Goal: Transaction & Acquisition: Purchase product/service

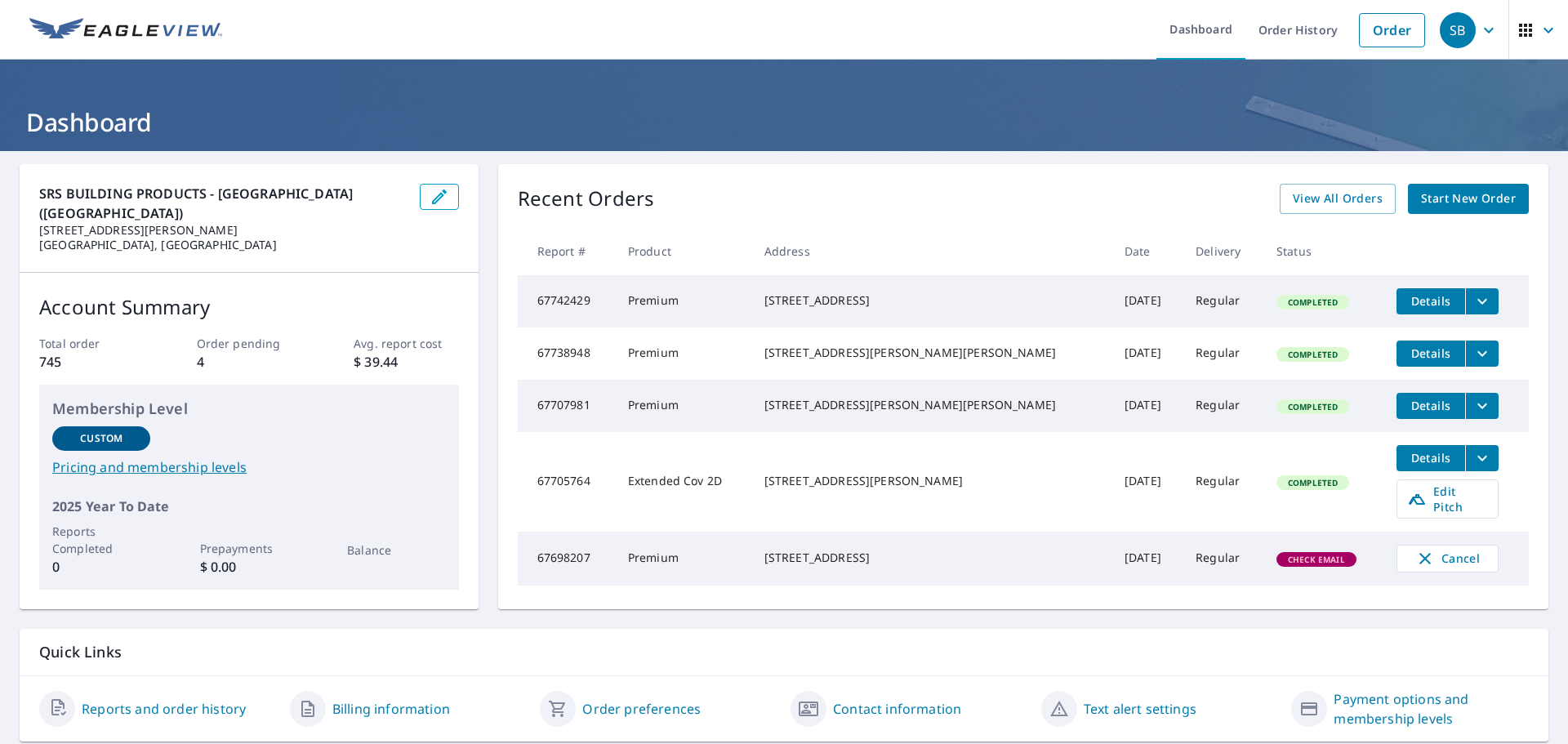
click at [1463, 204] on span "Start New Order" at bounding box center [1468, 199] width 95 height 20
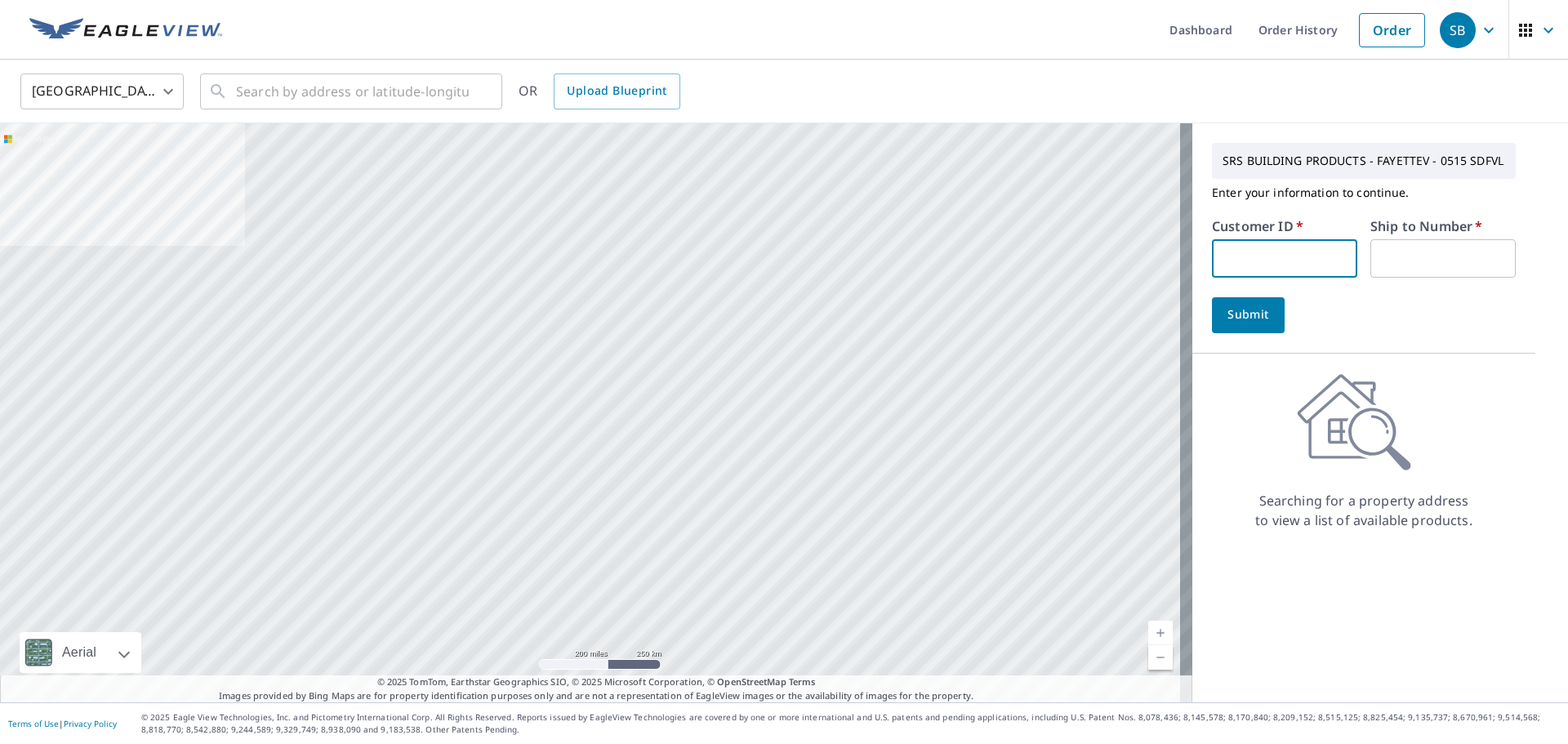
click at [1256, 258] on input "text" at bounding box center [1284, 259] width 146 height 39
type input "S012067"
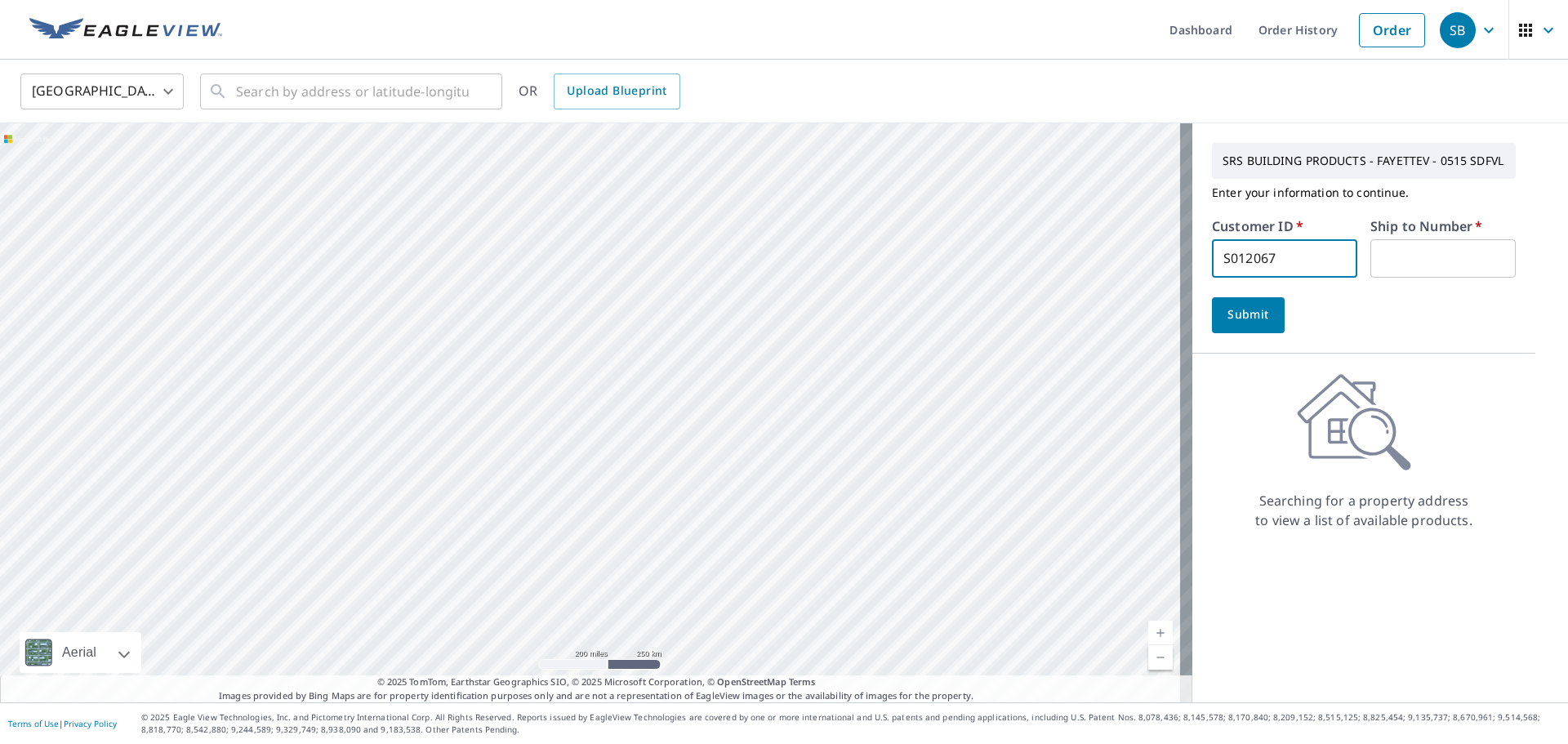
click at [1403, 262] on input "text" at bounding box center [1443, 259] width 146 height 39
type input "1"
click at [1234, 308] on span "Submit" at bounding box center [1248, 315] width 47 height 20
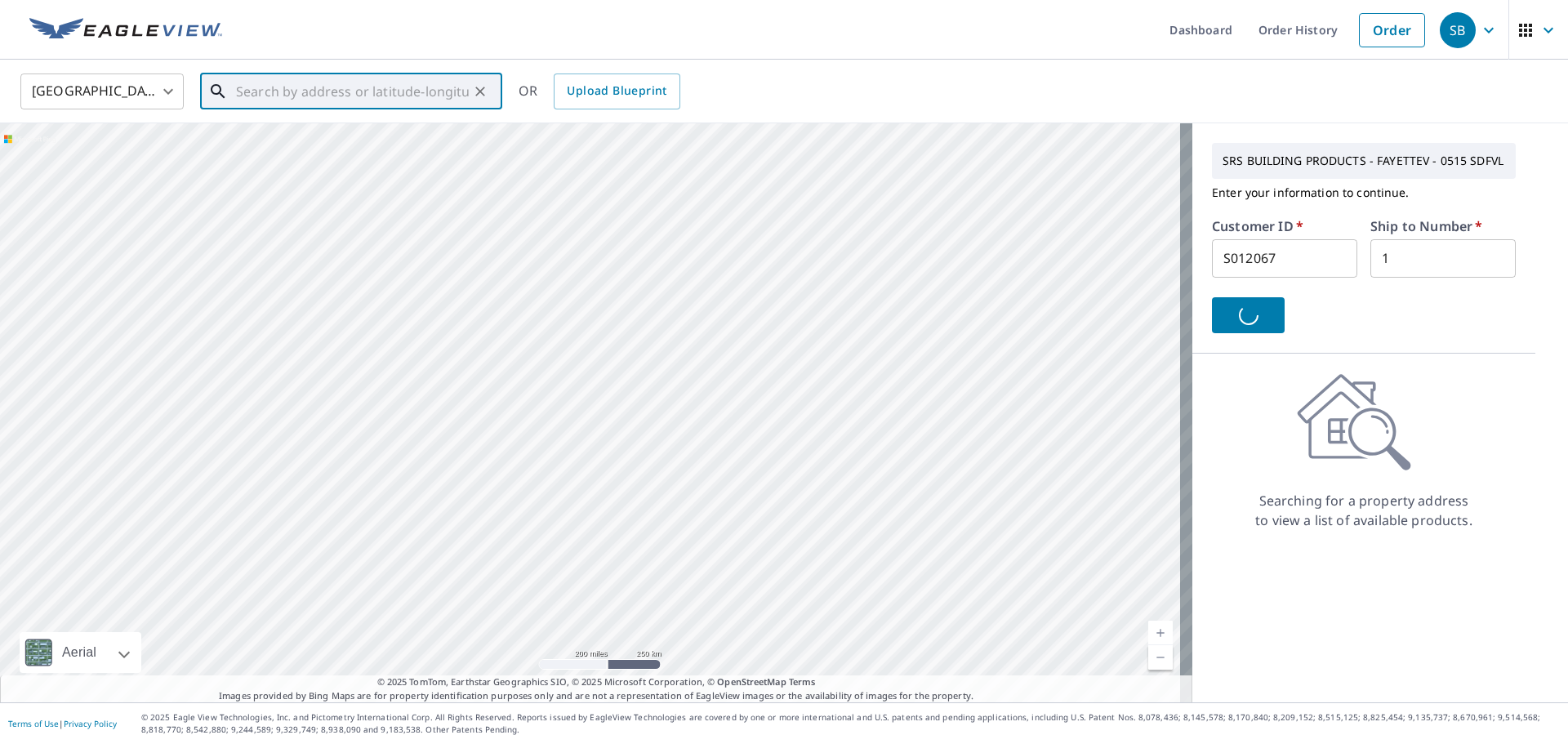
click at [263, 90] on input "text" at bounding box center [352, 91] width 233 height 46
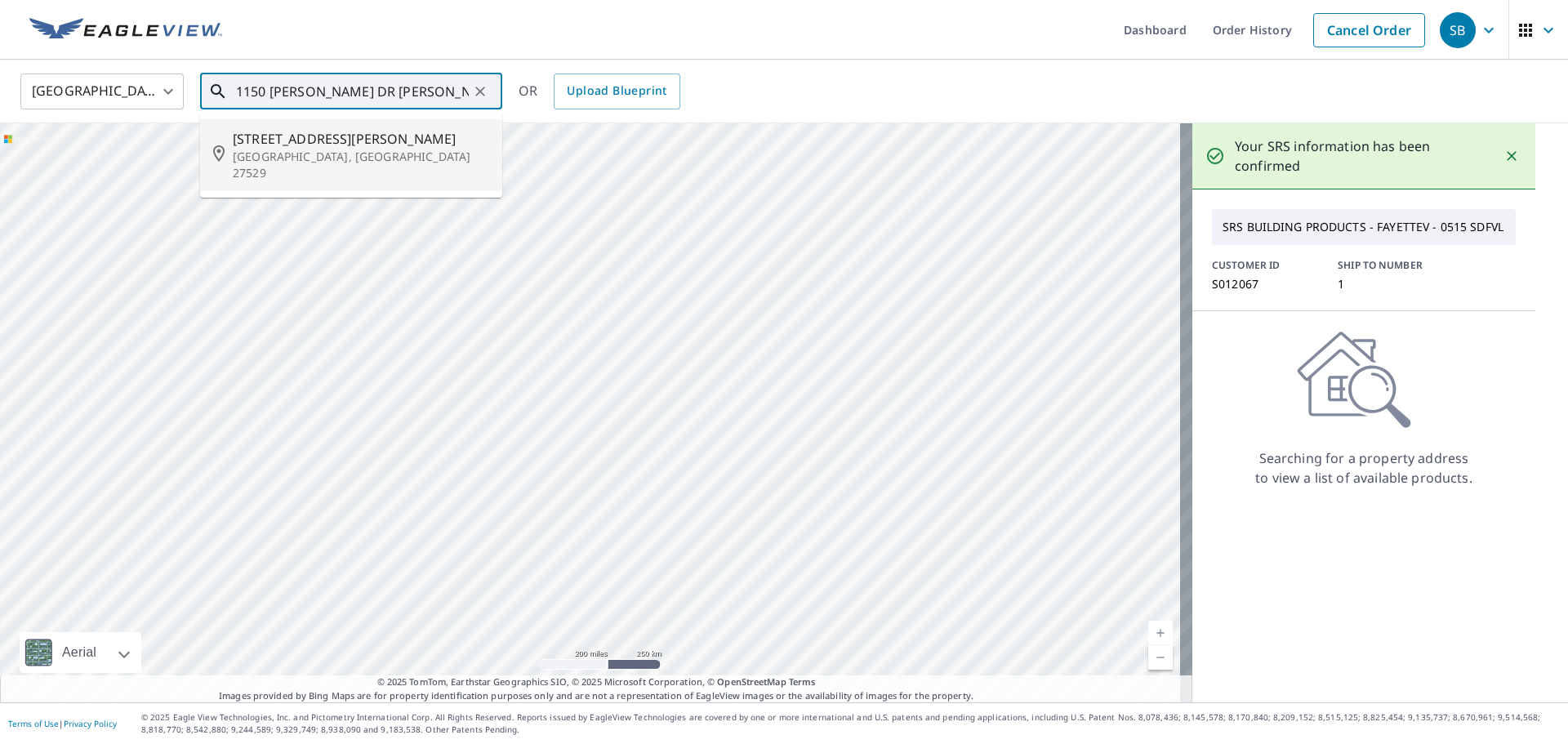
click at [315, 144] on span "[STREET_ADDRESS][PERSON_NAME]" at bounding box center [361, 138] width 256 height 19
type input "[STREET_ADDRESS][PERSON_NAME][PERSON_NAME]"
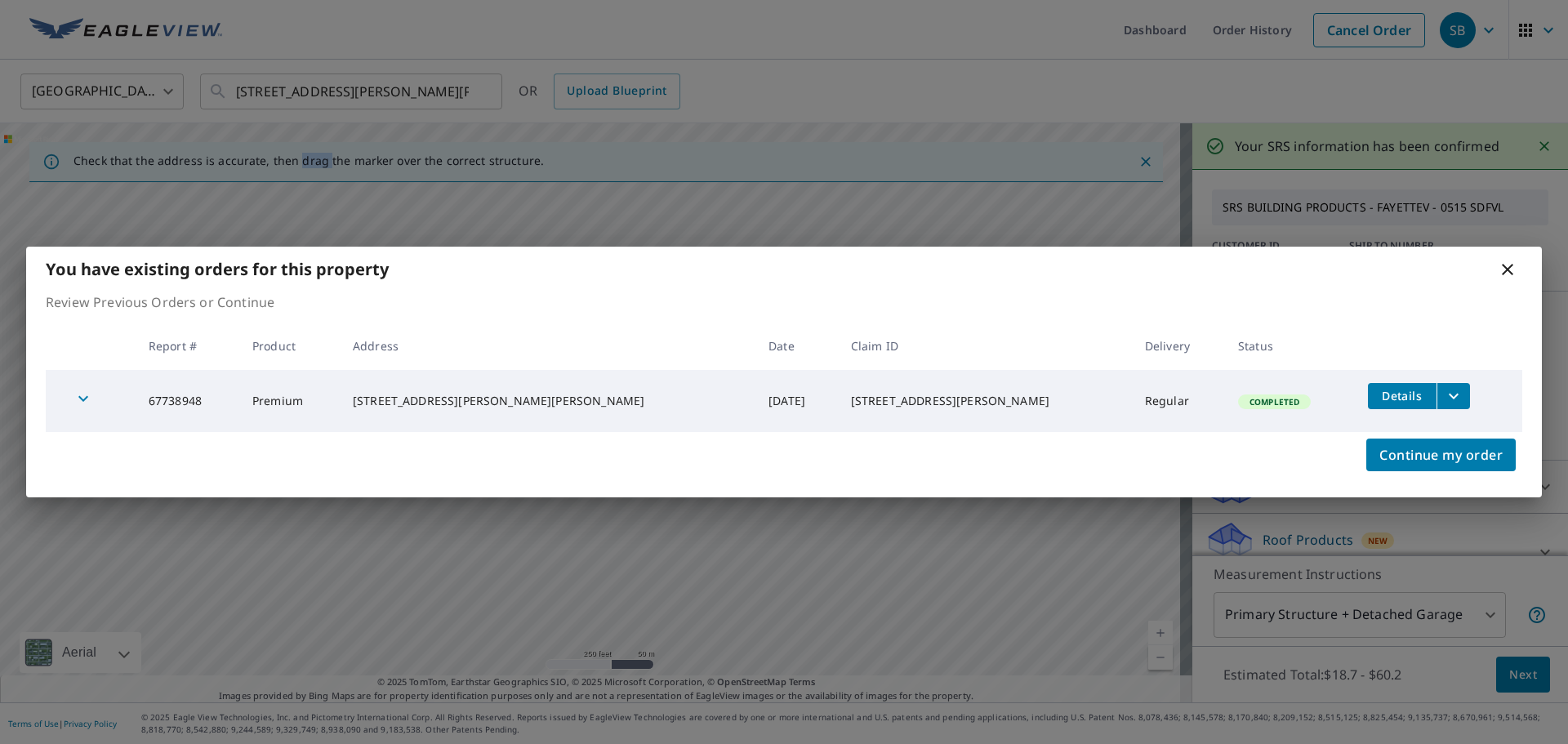
click at [1507, 271] on icon at bounding box center [1507, 269] width 19 height 19
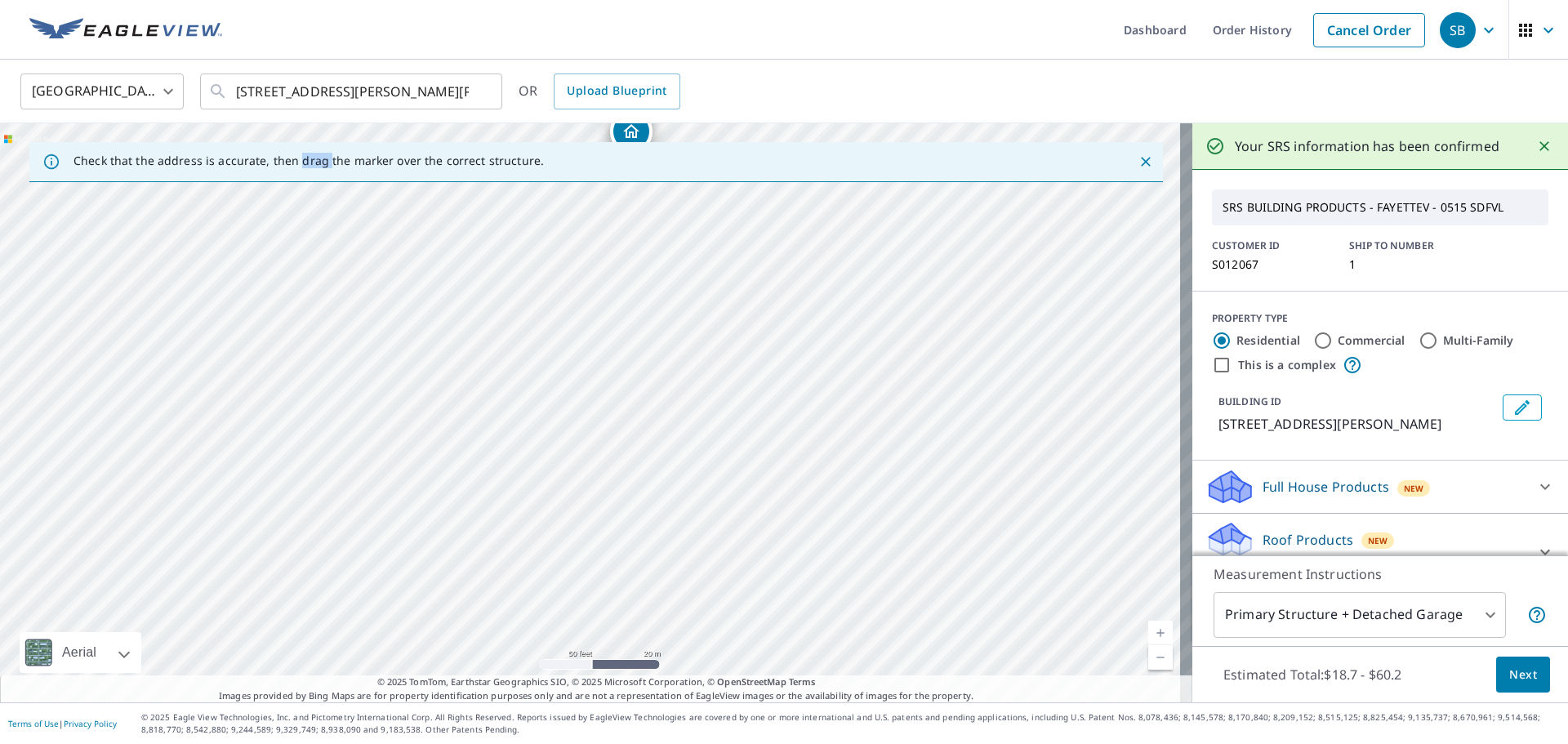
drag, startPoint x: 469, startPoint y: 498, endPoint x: 865, endPoint y: 63, distance: 588.3
click at [865, 63] on div "United States US ​ [STREET_ADDRESS][PERSON_NAME][PERSON_NAME] ​ OR Upload Bluep…" at bounding box center [784, 381] width 1568 height 643
click at [1141, 373] on div "[STREET_ADDRESS][PERSON_NAME][PERSON_NAME]" at bounding box center [596, 413] width 1192 height 578
drag, startPoint x: 538, startPoint y: 277, endPoint x: 198, endPoint y: 80, distance: 392.9
click at [198, 80] on div "United States US ​ [STREET_ADDRESS][PERSON_NAME][PERSON_NAME] ​ OR Upload Bluep…" at bounding box center [784, 381] width 1568 height 643
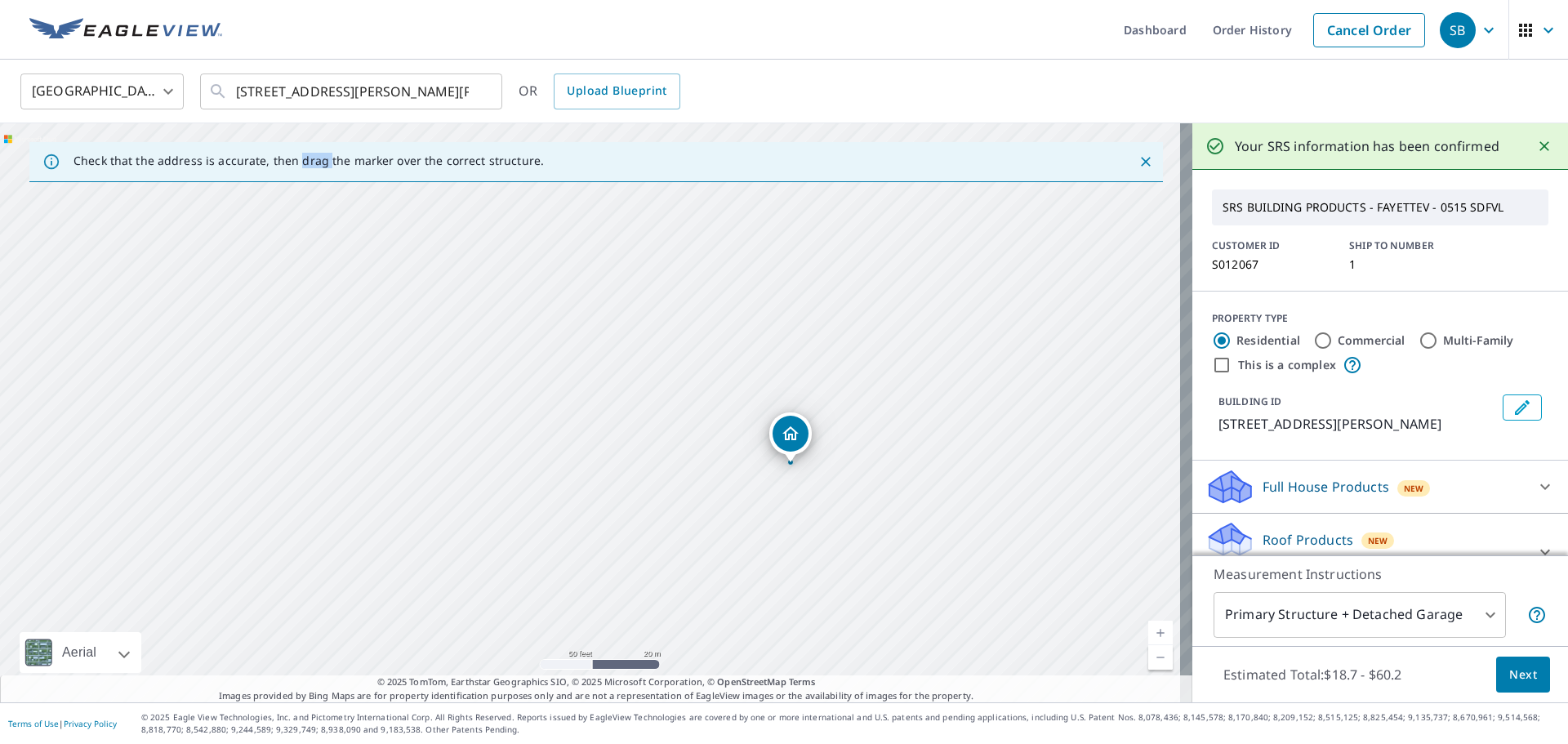
drag, startPoint x: 342, startPoint y: 365, endPoint x: 266, endPoint y: 309, distance: 94.4
click at [284, 321] on div "[STREET_ADDRESS][PERSON_NAME][PERSON_NAME]" at bounding box center [596, 413] width 1192 height 578
drag, startPoint x: 838, startPoint y: 549, endPoint x: 748, endPoint y: 484, distance: 111.0
click at [748, 484] on div "[STREET_ADDRESS][PERSON_NAME][PERSON_NAME]" at bounding box center [596, 413] width 1192 height 578
drag, startPoint x: 1020, startPoint y: 454, endPoint x: 737, endPoint y: 248, distance: 350.0
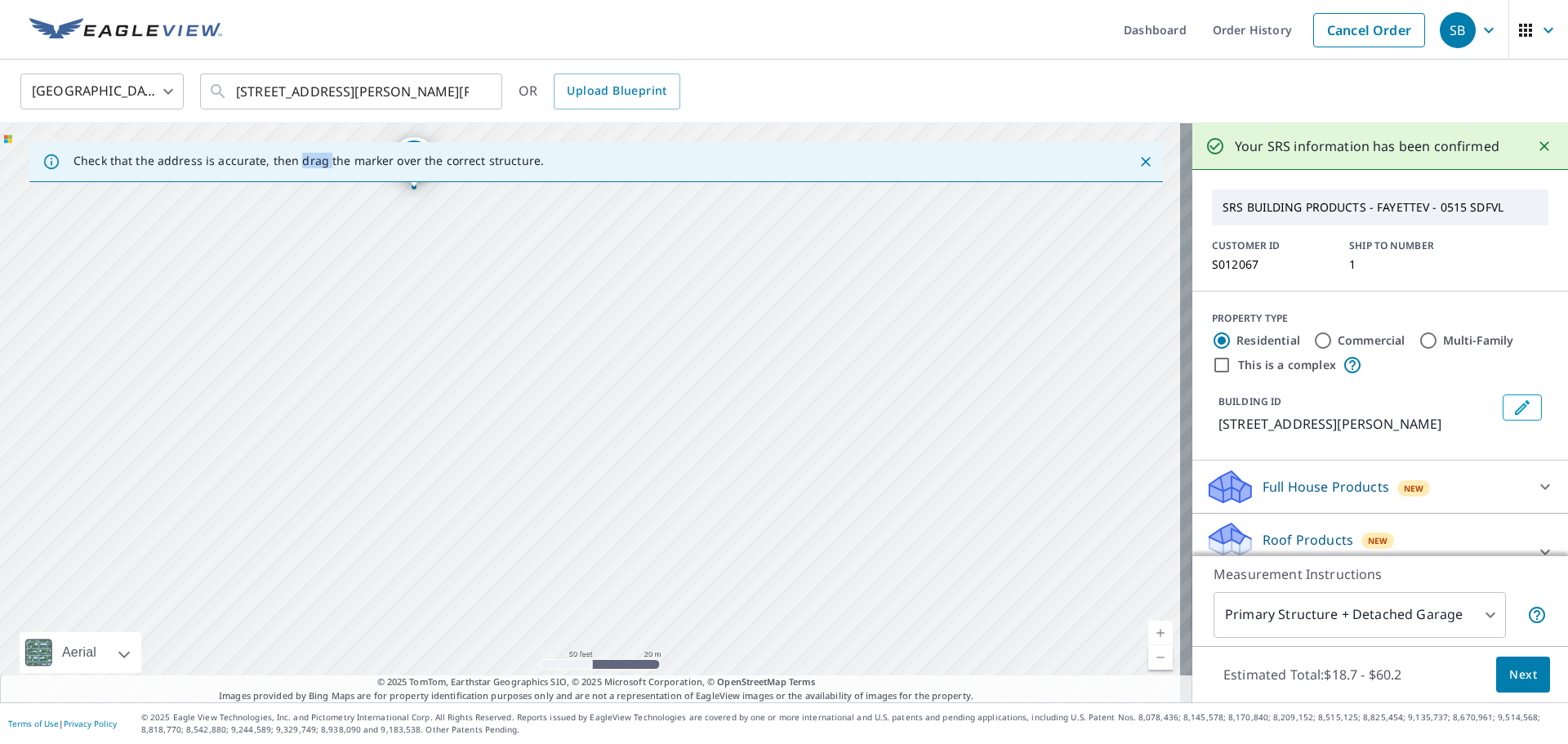
click at [739, 249] on div "[STREET_ADDRESS][PERSON_NAME][PERSON_NAME]" at bounding box center [596, 413] width 1192 height 578
drag, startPoint x: 802, startPoint y: 454, endPoint x: 702, endPoint y: 248, distance: 229.0
click at [701, 255] on div "[STREET_ADDRESS][PERSON_NAME][PERSON_NAME]" at bounding box center [596, 413] width 1192 height 578
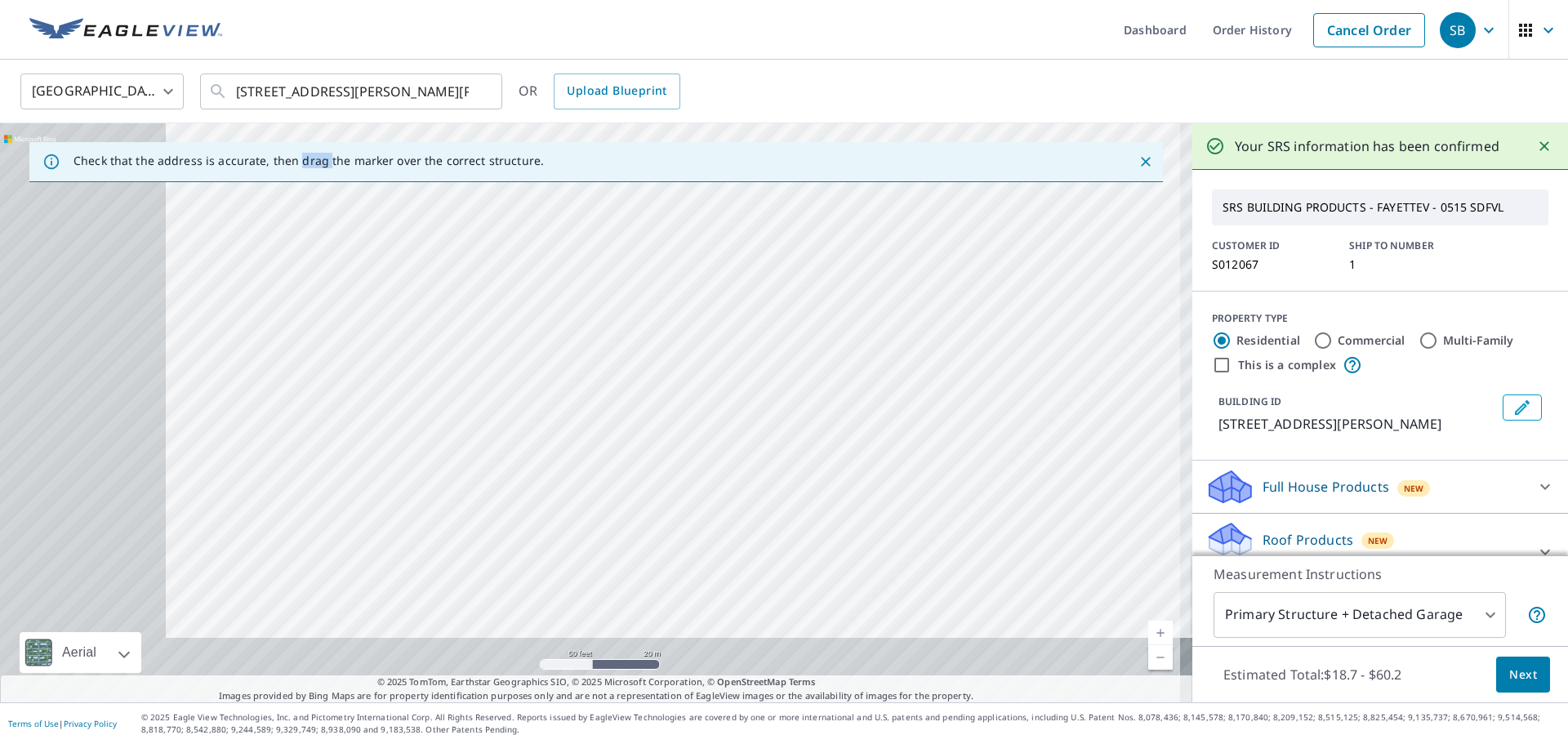
drag, startPoint x: 436, startPoint y: 388, endPoint x: 1147, endPoint y: 127, distance: 757.4
click at [1126, 133] on div "[STREET_ADDRESS][PERSON_NAME][PERSON_NAME]" at bounding box center [596, 413] width 1192 height 578
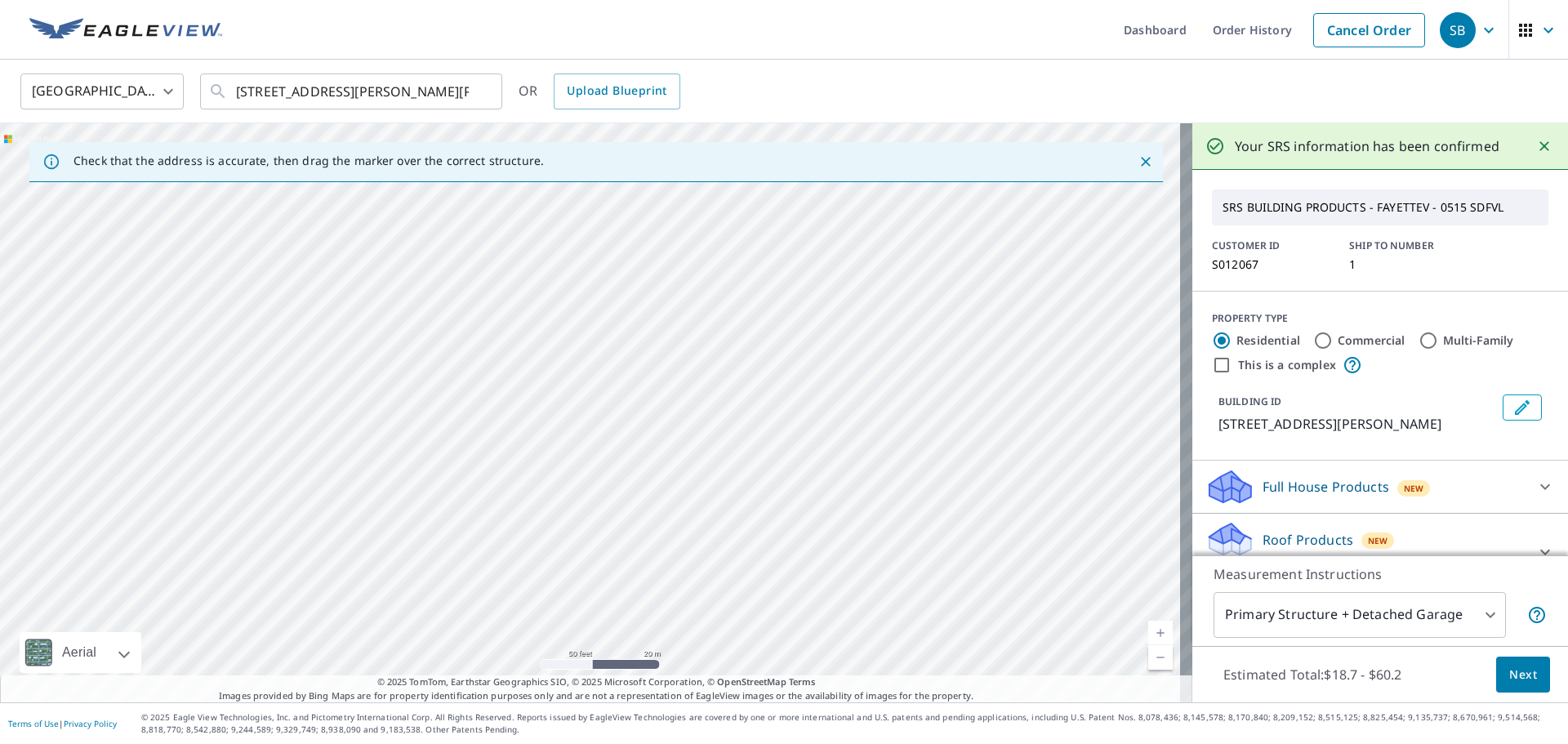
drag, startPoint x: 948, startPoint y: 165, endPoint x: 825, endPoint y: 547, distance: 401.3
click at [828, 560] on div "Check that the address is accurate, then drag the marker over the correct struc…" at bounding box center [596, 413] width 1192 height 578
drag, startPoint x: 779, startPoint y: 291, endPoint x: 487, endPoint y: 644, distance: 458.1
click at [485, 646] on div "[STREET_ADDRESS][PERSON_NAME][PERSON_NAME]" at bounding box center [596, 413] width 1192 height 578
drag, startPoint x: 509, startPoint y: 514, endPoint x: 741, endPoint y: 753, distance: 333.1
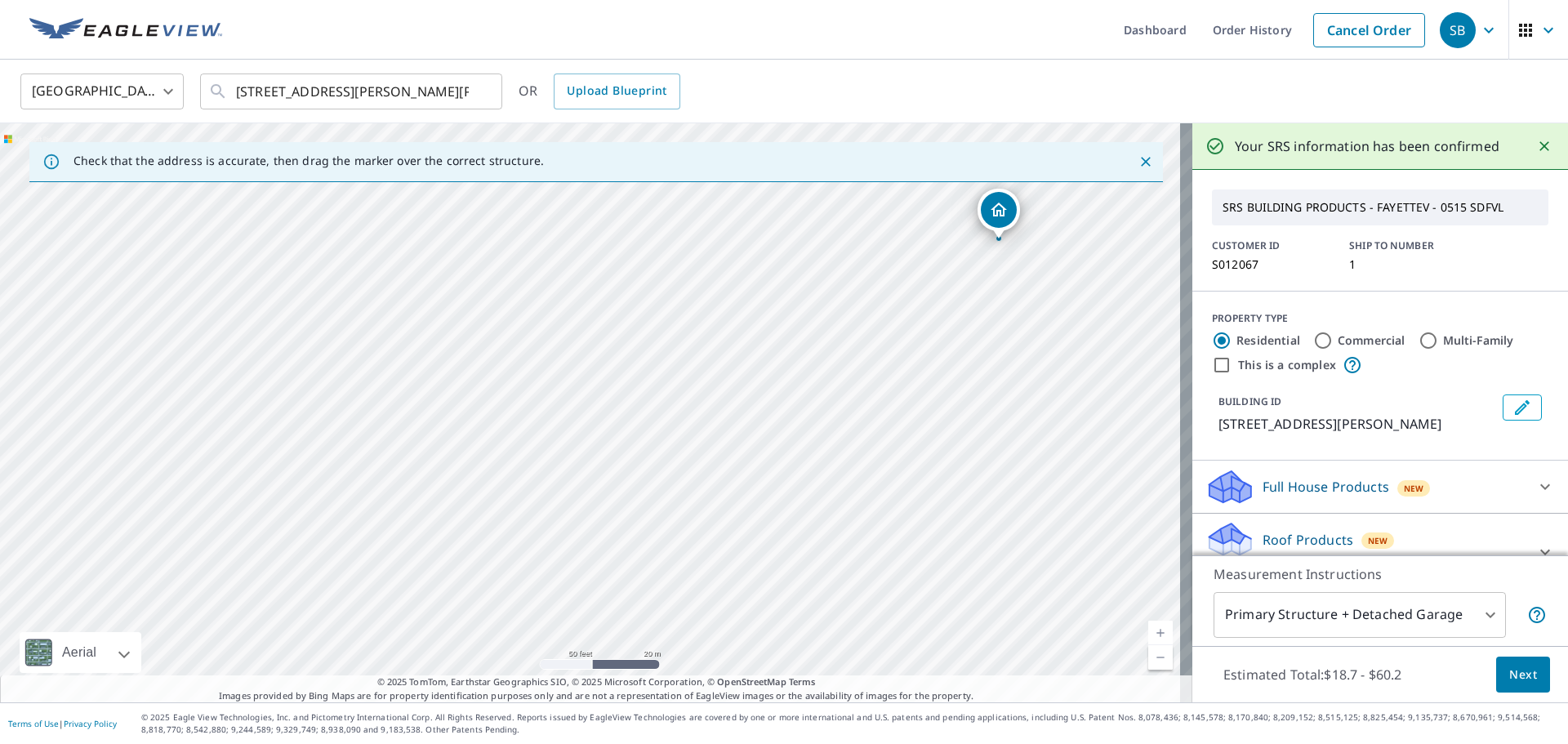
click at [741, 743] on html "SB SB Dashboard Order History Cancel Order SB [GEOGRAPHIC_DATA] [GEOGRAPHIC_DAT…" at bounding box center [784, 372] width 1568 height 744
click at [821, 413] on div "[STREET_ADDRESS][PERSON_NAME][PERSON_NAME]" at bounding box center [596, 413] width 1192 height 578
drag, startPoint x: 854, startPoint y: 352, endPoint x: 595, endPoint y: 481, distance: 289.3
click at [595, 481] on div "[STREET_ADDRESS][PERSON_NAME][PERSON_NAME]" at bounding box center [596, 413] width 1192 height 578
drag, startPoint x: 821, startPoint y: 437, endPoint x: 837, endPoint y: 398, distance: 42.2
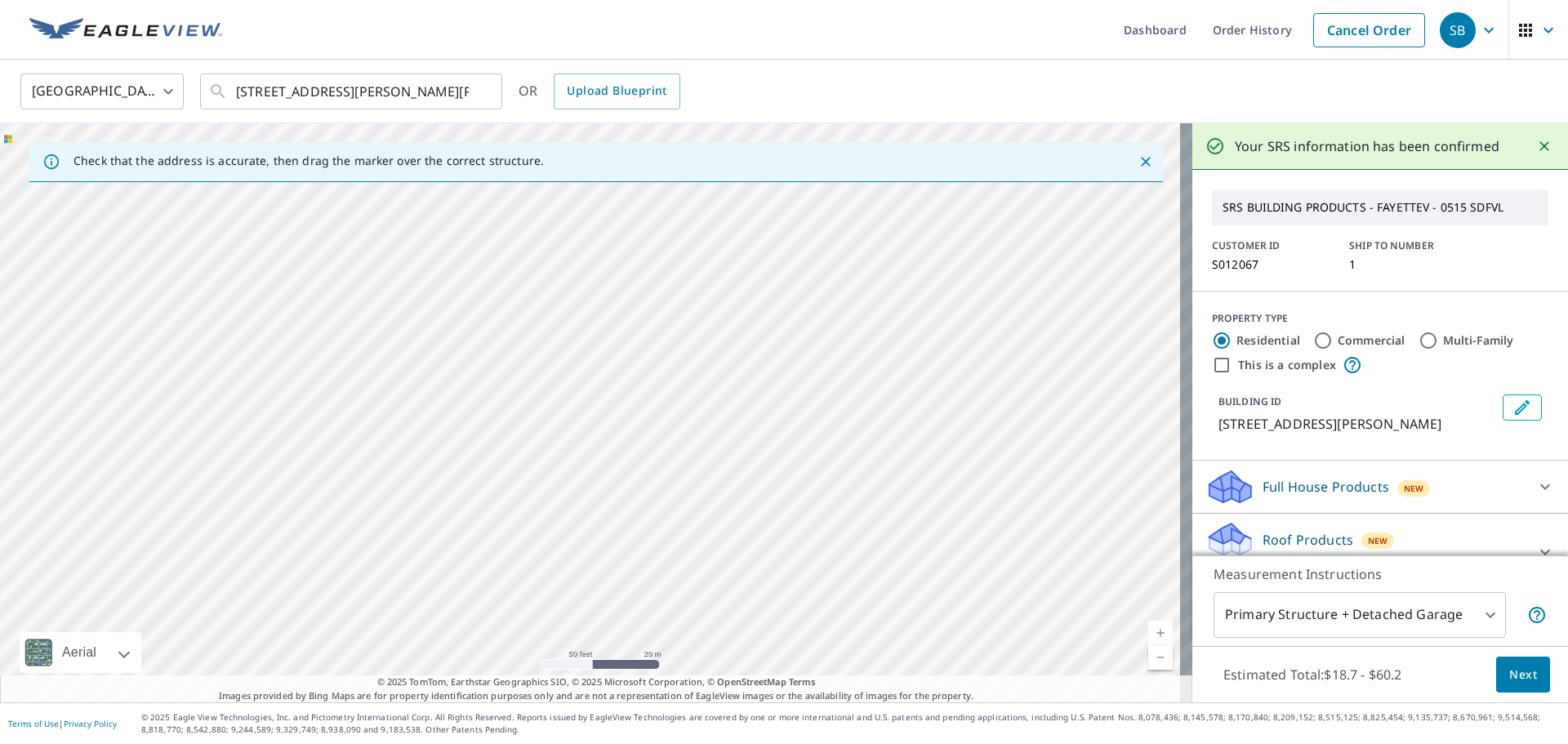
click at [837, 398] on div "[STREET_ADDRESS][PERSON_NAME][PERSON_NAME]" at bounding box center [596, 413] width 1192 height 578
click at [696, 169] on div "Check that the address is accurate, then drag the marker over the correct struc…" at bounding box center [596, 161] width 1133 height 40
click at [848, 400] on div "[STREET_ADDRESS][PERSON_NAME][PERSON_NAME]" at bounding box center [596, 413] width 1192 height 578
